Goal: Obtain resource: Obtain resource

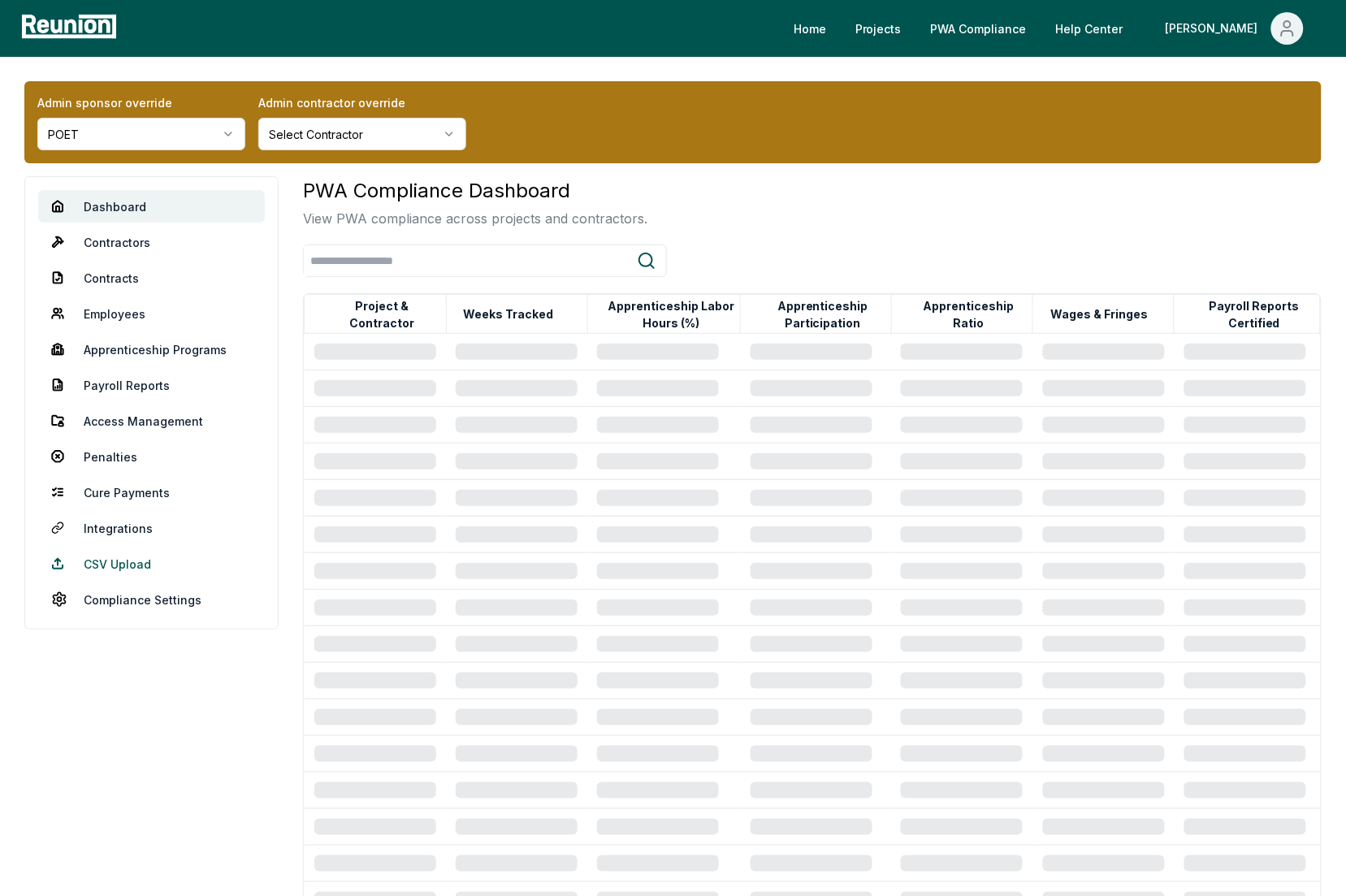
click at [124, 560] on link "CSV Upload" at bounding box center [152, 564] width 227 height 33
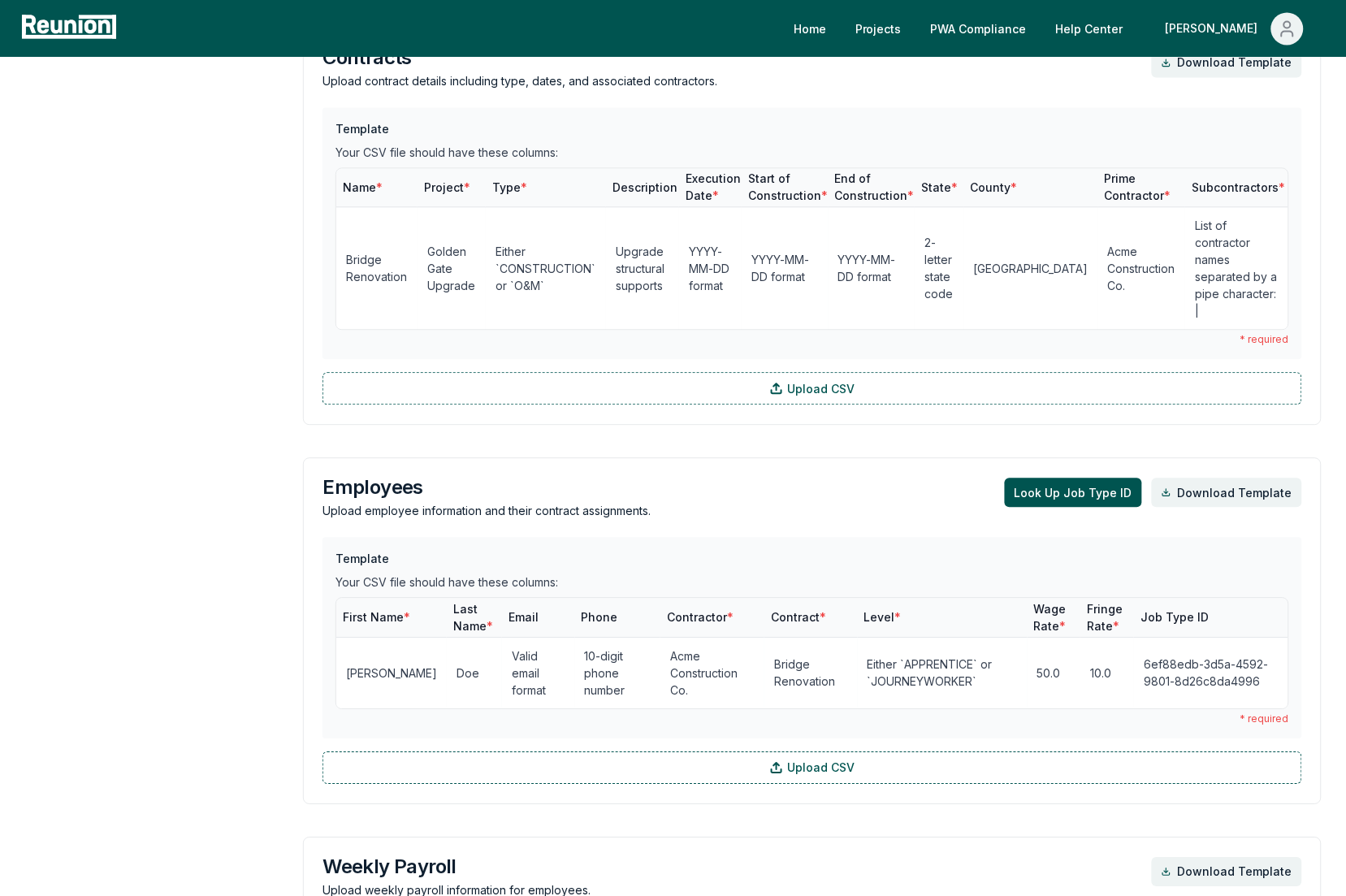
scroll to position [1112, 0]
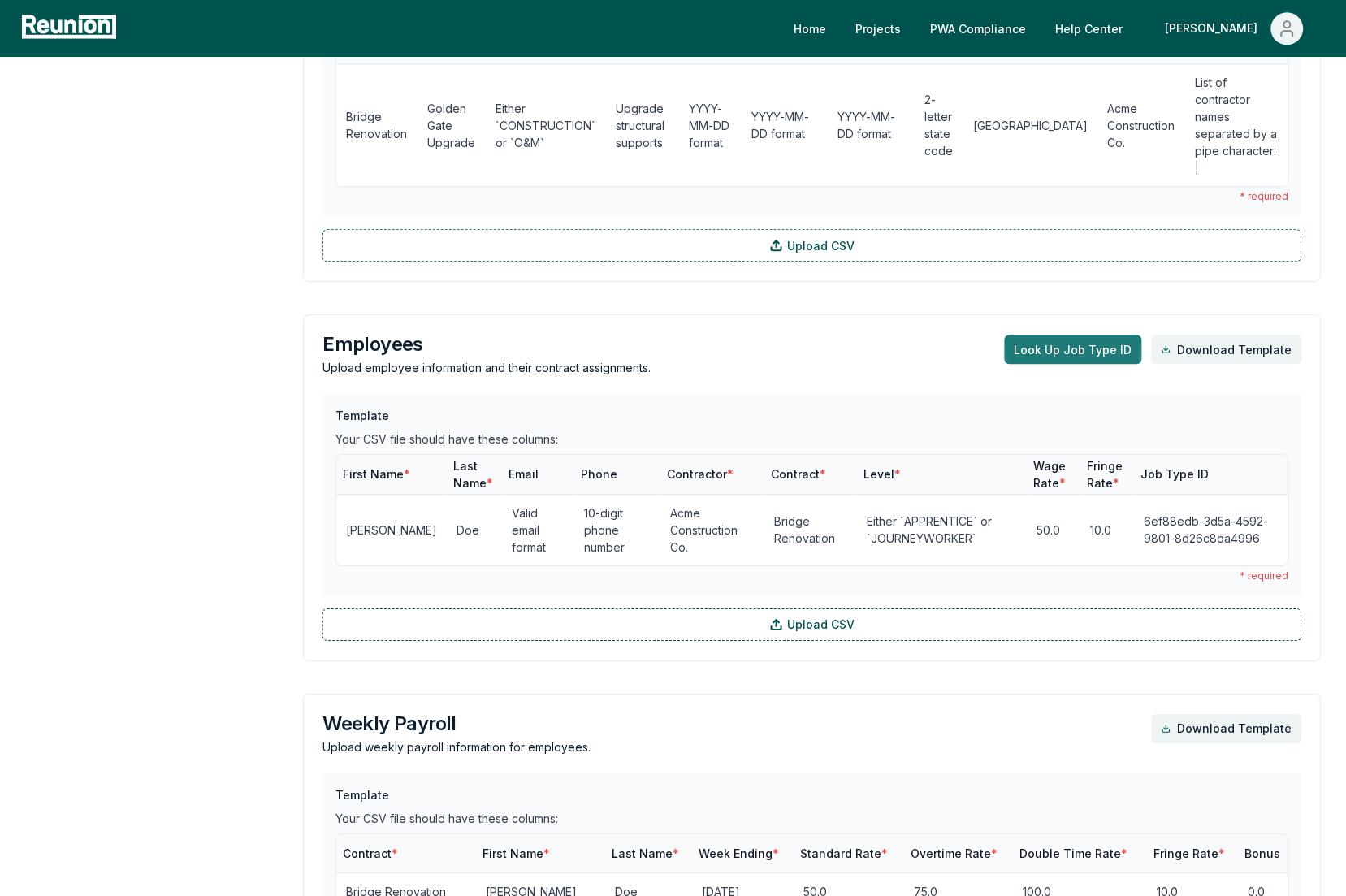
click at [1065, 334] on button "Look Up Job Type ID" at bounding box center [1073, 349] width 137 height 29
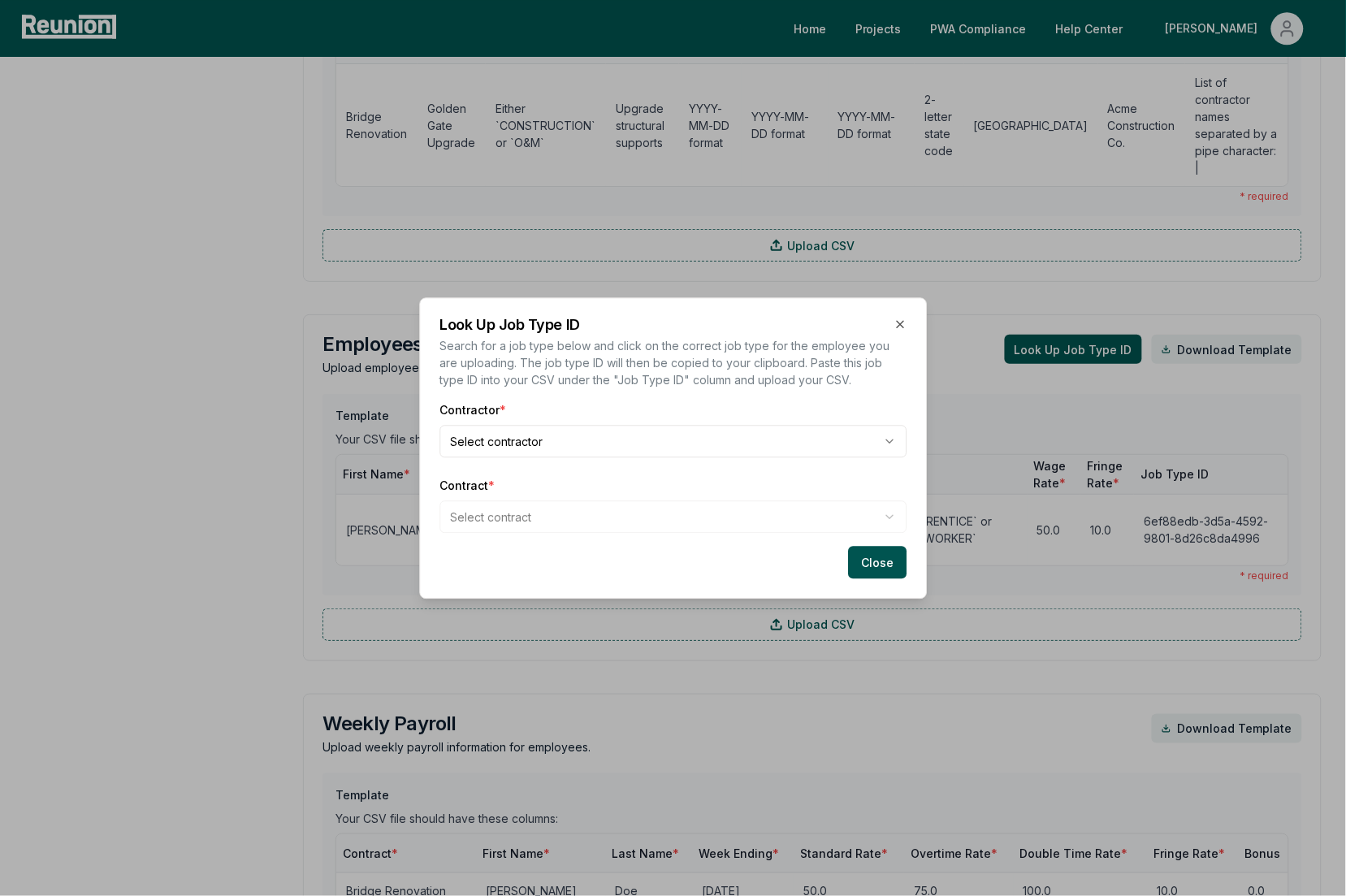
click at [603, 434] on body "Please visit us on your desktop We're working on making our marketplace mobile-…" at bounding box center [673, 278] width 1346 height 2782
click at [594, 500] on body "Please visit us on your desktop We're working on making our marketplace mobile-…" at bounding box center [673, 278] width 1346 height 2782
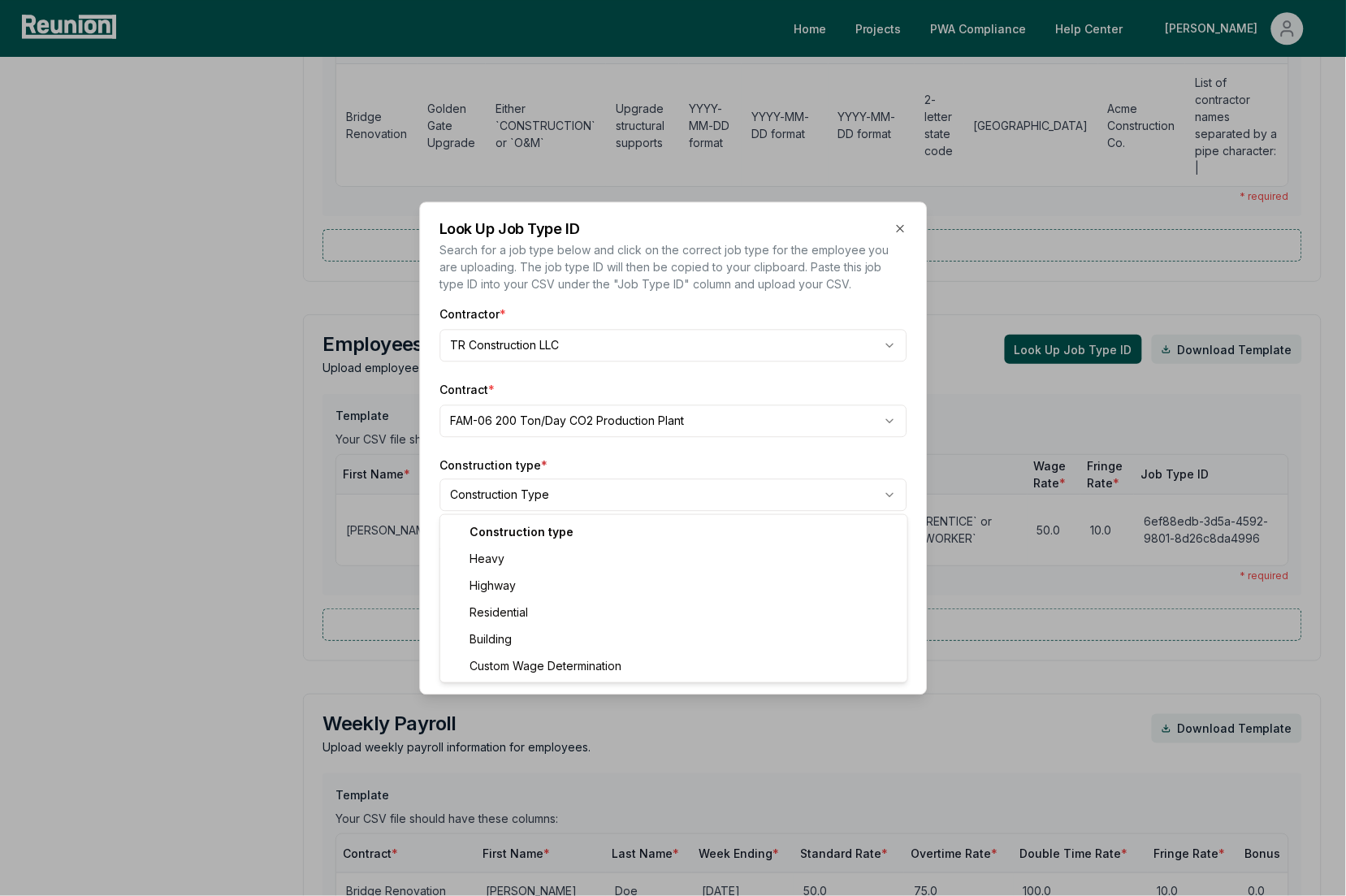
click at [738, 494] on body "Please visit us on your desktop We're working on making our marketplace mobile-…" at bounding box center [673, 278] width 1346 height 2782
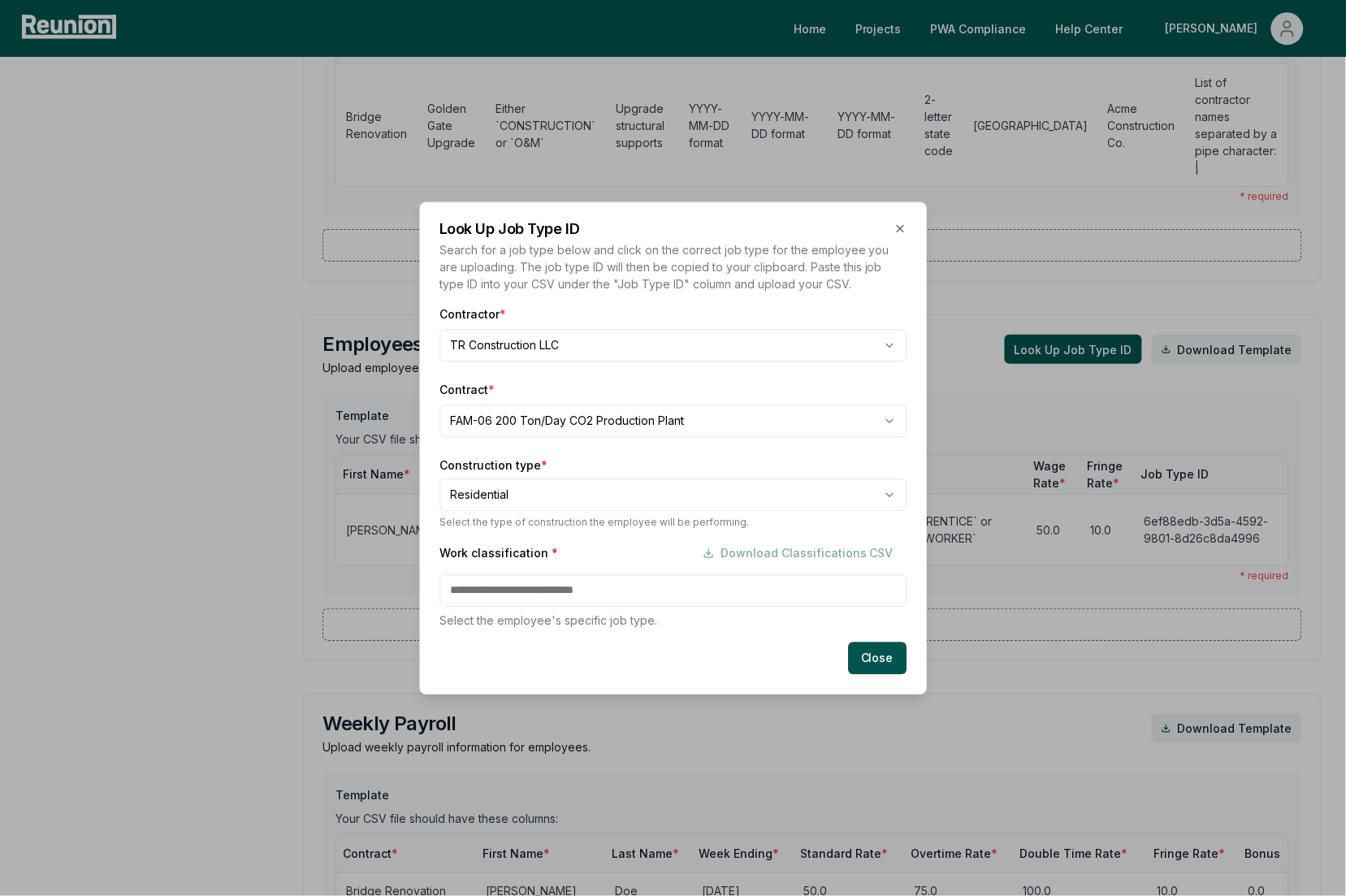
click at [658, 545] on div "Work classification * Download Classifications CSV" at bounding box center [673, 553] width 467 height 33
click at [663, 505] on body "Please visit us on your desktop We're working on making our marketplace mobile-…" at bounding box center [673, 278] width 1346 height 2782
click at [671, 565] on div "Work classification * Download Classifications CSV" at bounding box center [673, 553] width 467 height 33
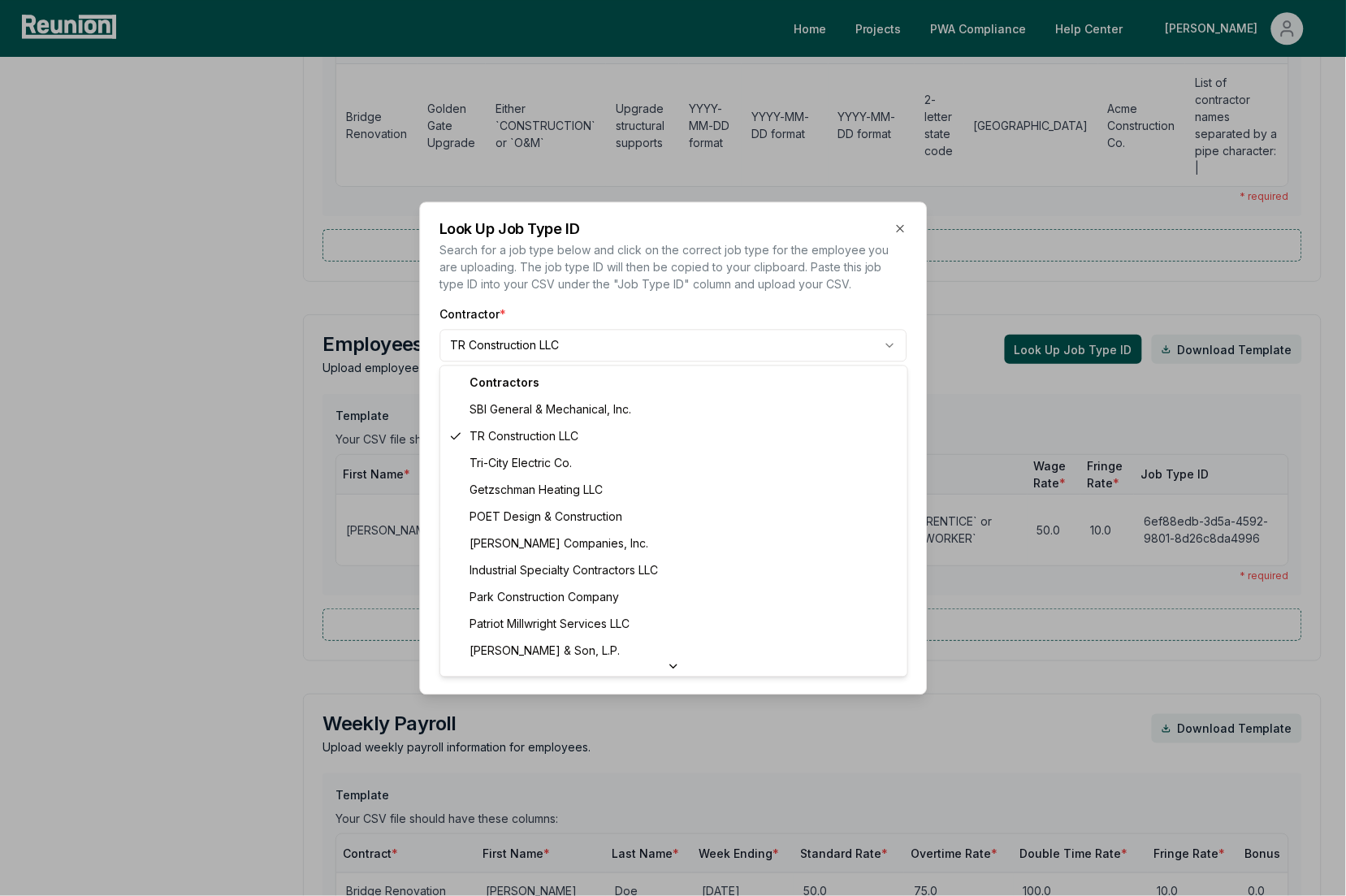
click at [615, 345] on body "Please visit us on your desktop We're working on making our marketplace mobile-…" at bounding box center [673, 278] width 1346 height 2782
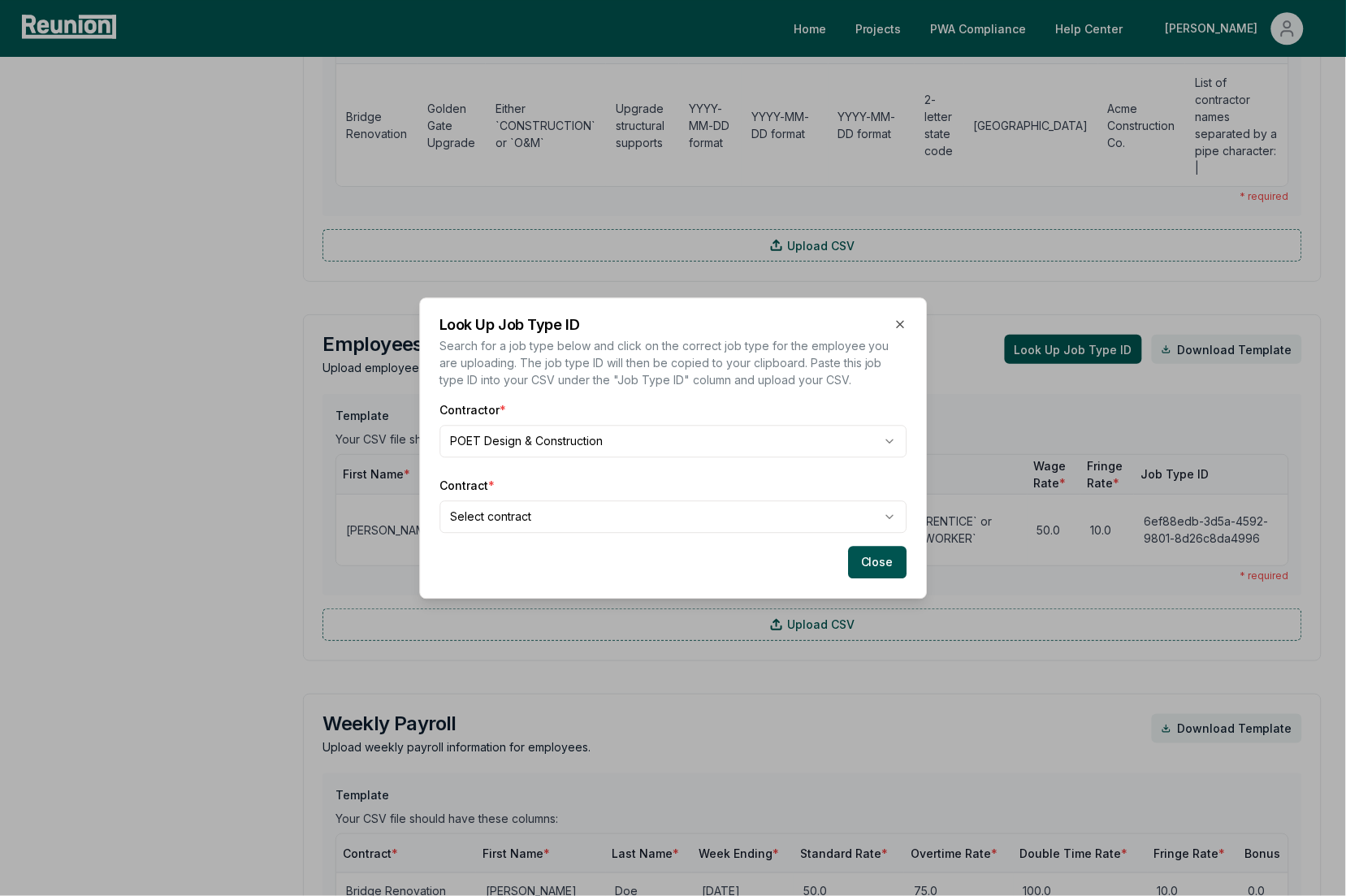
click at [624, 513] on body "Please visit us on your desktop We're working on making our marketplace mobile-…" at bounding box center [673, 278] width 1346 height 2782
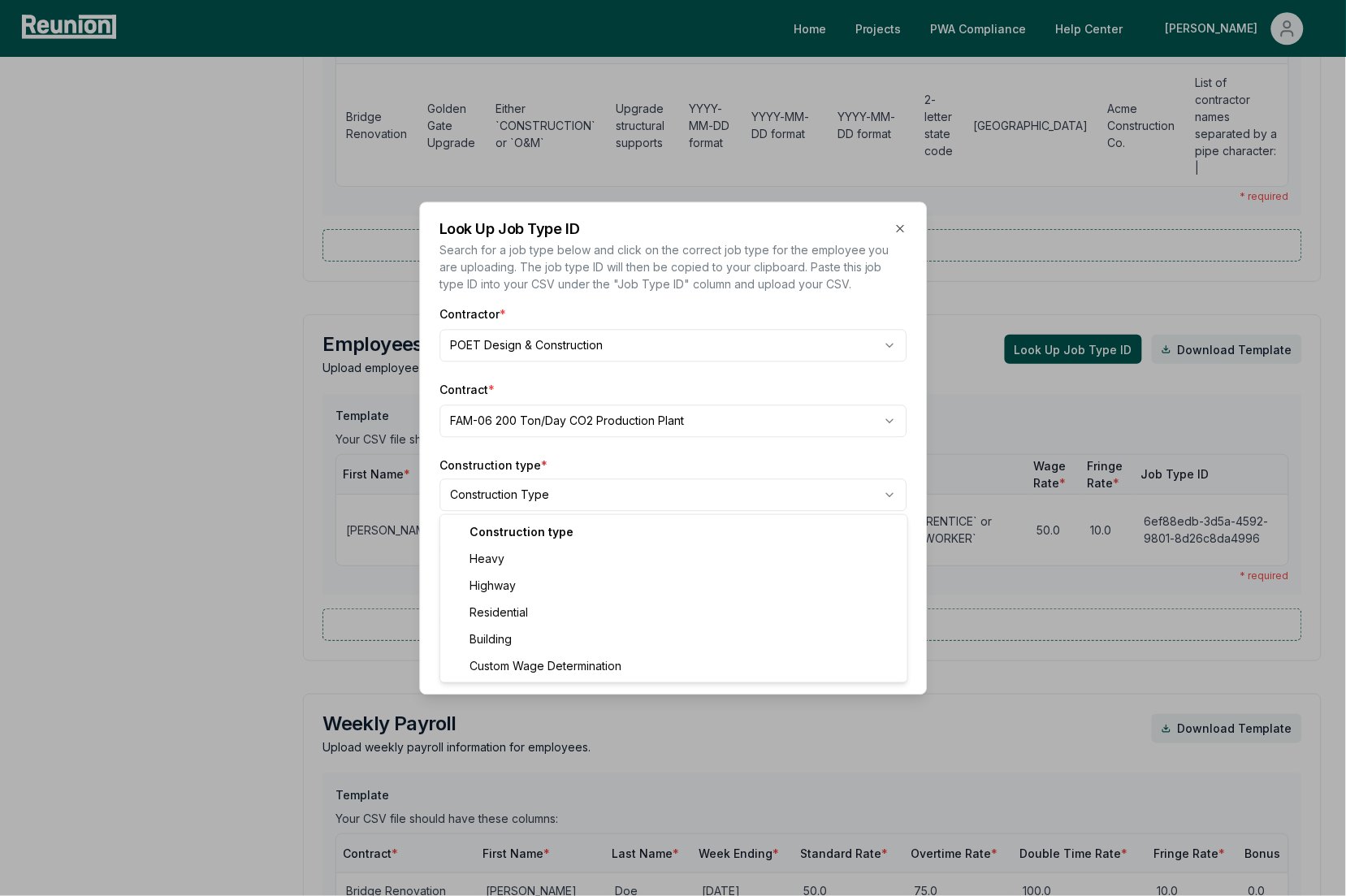
click at [597, 505] on body "Please visit us on your desktop We're working on making our marketplace mobile-…" at bounding box center [673, 278] width 1346 height 2782
